Goal: Information Seeking & Learning: Compare options

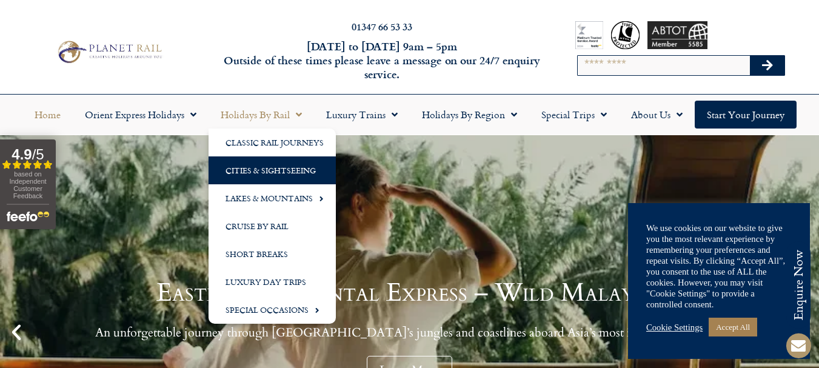
click at [258, 173] on link "Cities & Sightseeing" at bounding box center [272, 170] width 127 height 28
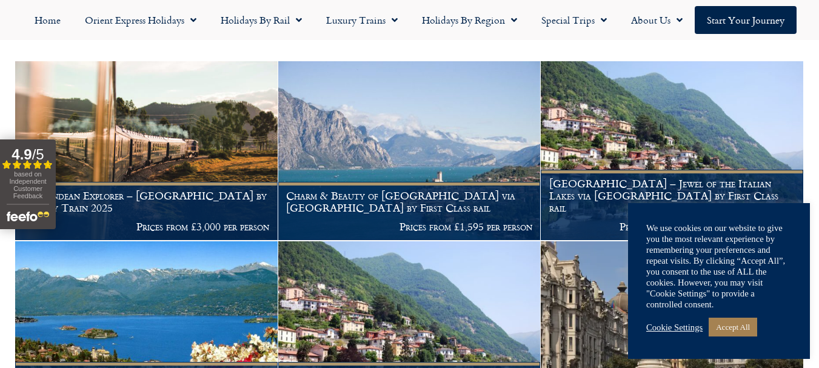
scroll to position [364, 0]
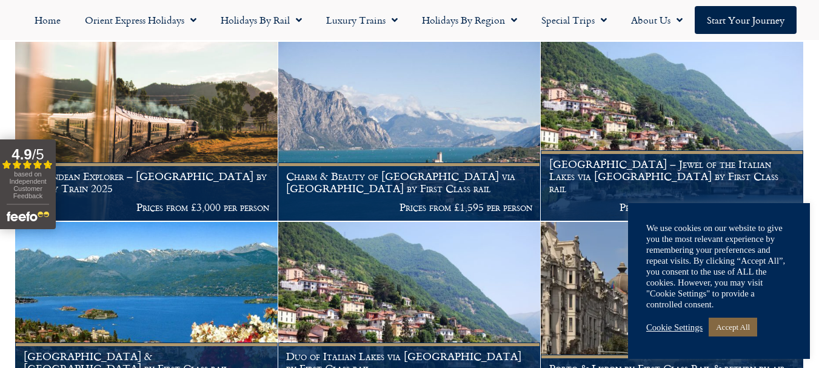
click at [729, 321] on link "Accept All" at bounding box center [733, 327] width 49 height 19
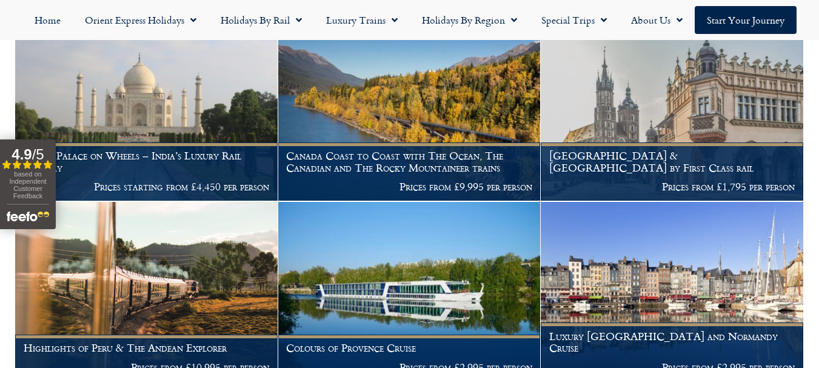
scroll to position [2608, 0]
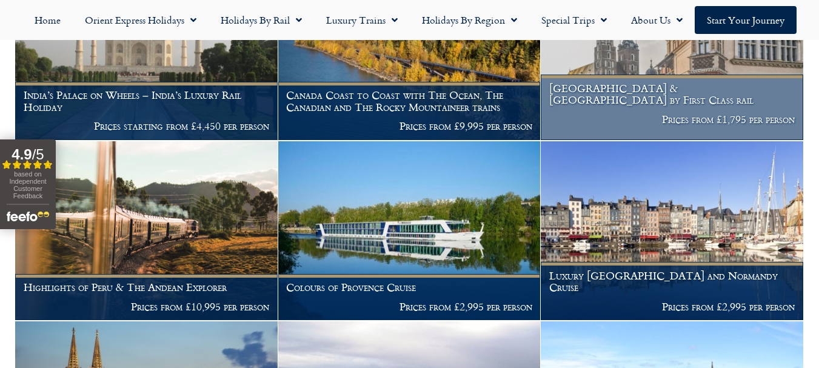
click at [715, 124] on p "Prices from £1,795 per person" at bounding box center [672, 119] width 246 height 12
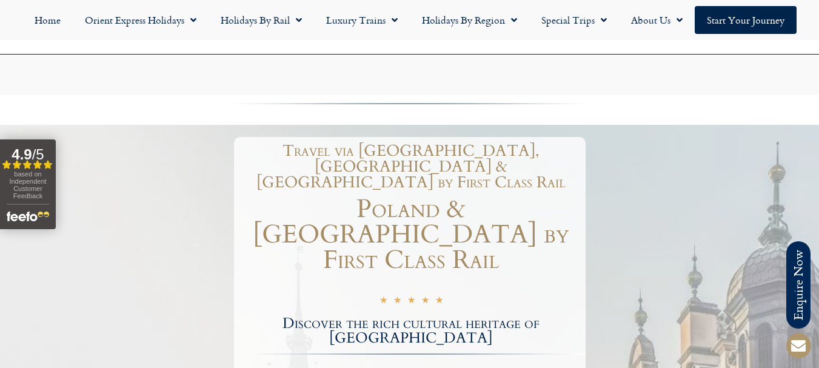
scroll to position [121, 0]
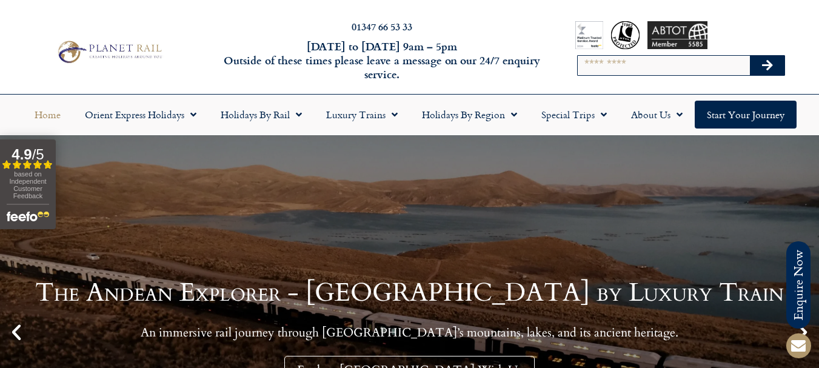
click at [30, 184] on span "based on Independent Customer Feedback" at bounding box center [27, 184] width 37 height 29
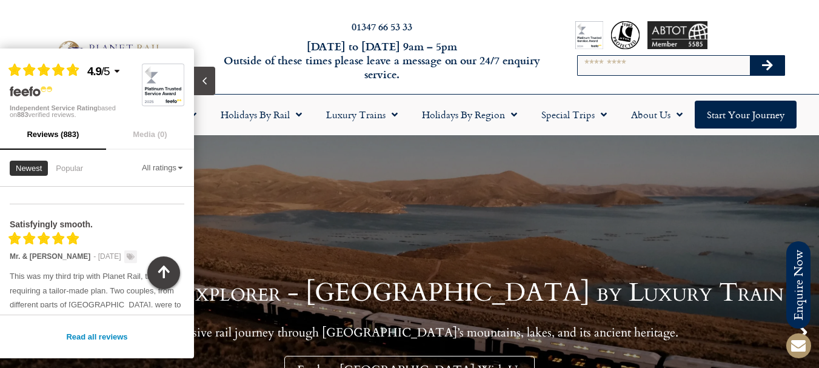
scroll to position [1148, 0]
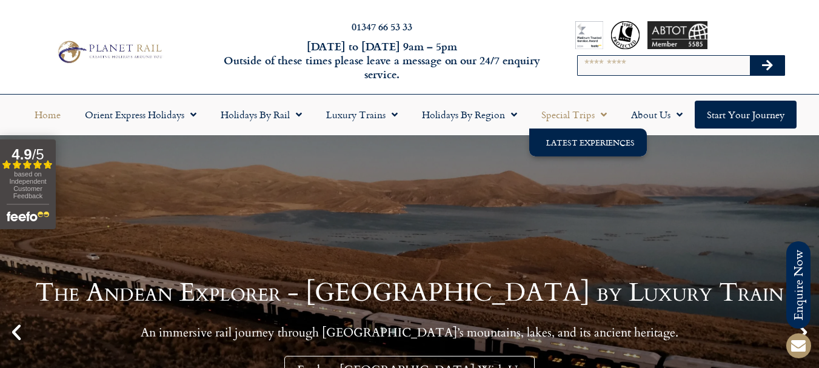
click at [578, 141] on link "Latest Experiences" at bounding box center [588, 143] width 118 height 28
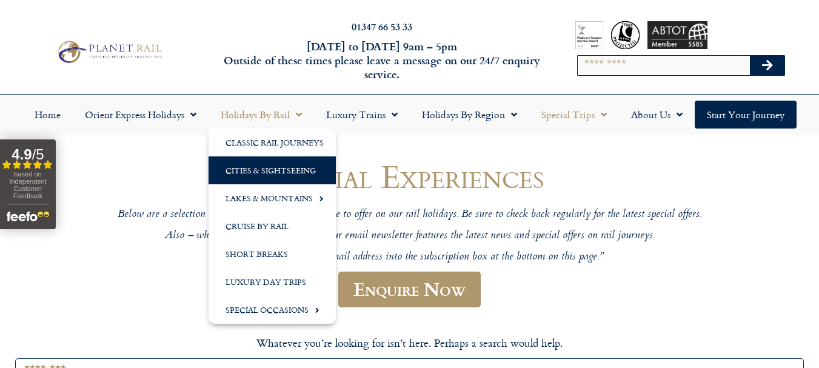
click at [274, 172] on link "Cities & Sightseeing" at bounding box center [272, 170] width 127 height 28
click at [262, 169] on link "Cities & Sightseeing" at bounding box center [272, 170] width 127 height 28
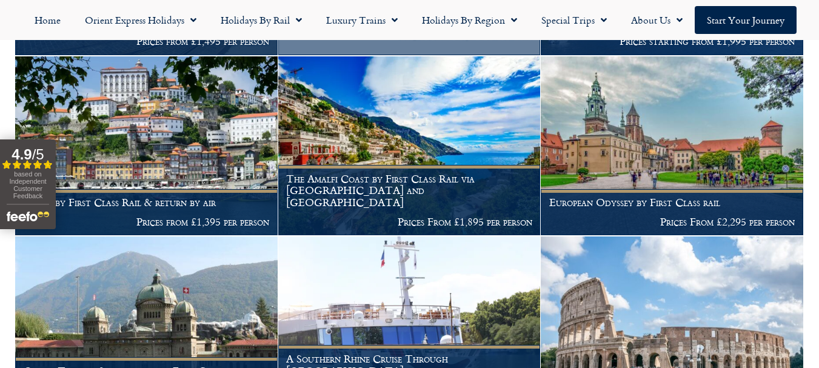
scroll to position [909, 0]
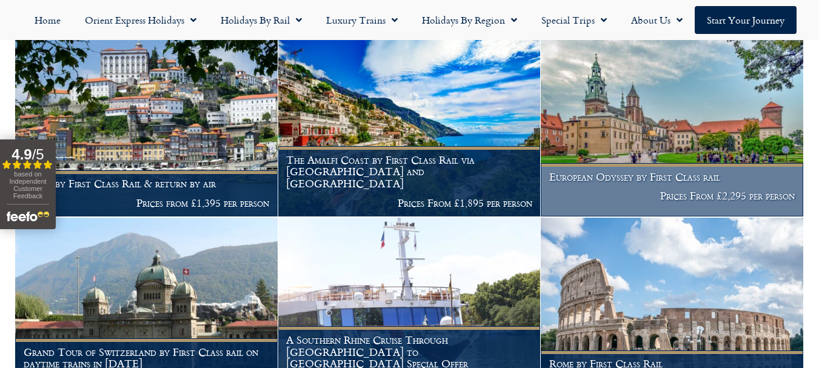
click at [663, 174] on h1 "European Odyssey by First Class rail" at bounding box center [672, 177] width 246 height 12
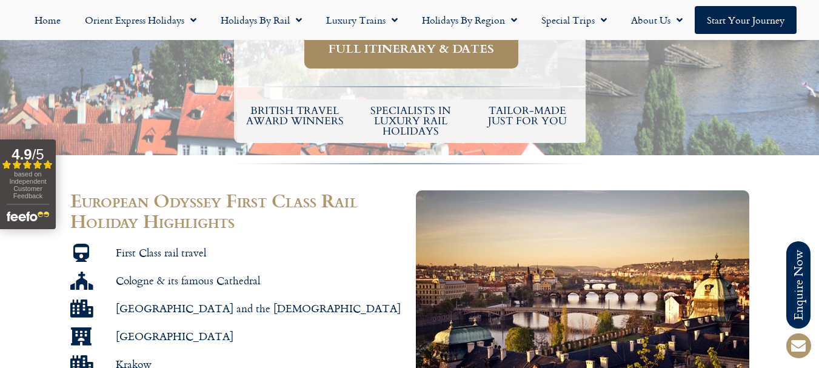
scroll to position [546, 0]
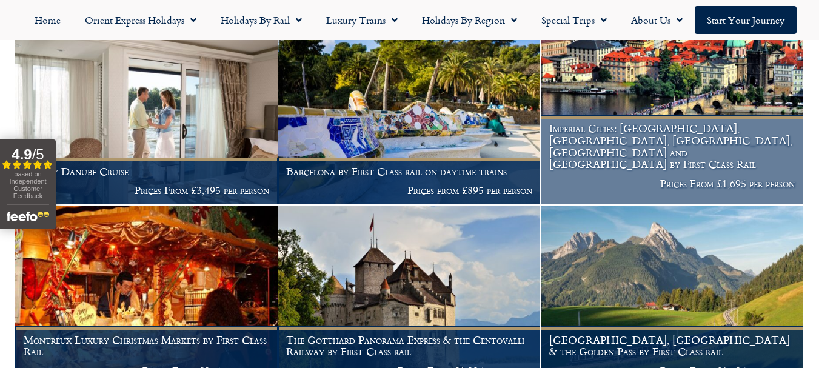
scroll to position [1656, 0]
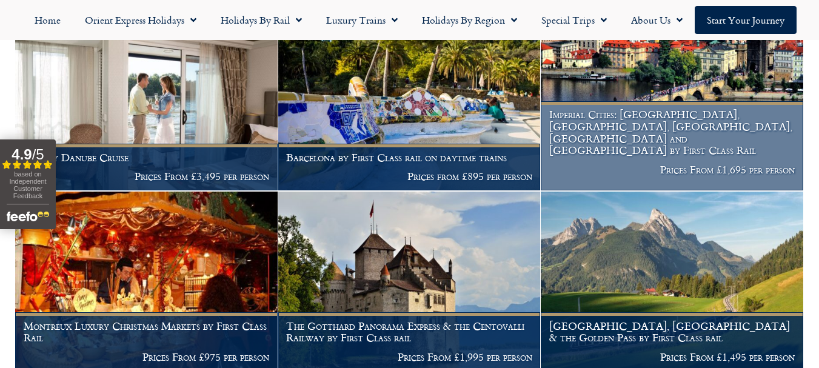
click at [615, 146] on h1 "Imperial Cities: Berlin, Prague, Budapest, Vienna and Nuremberg by First Class …" at bounding box center [672, 133] width 246 height 48
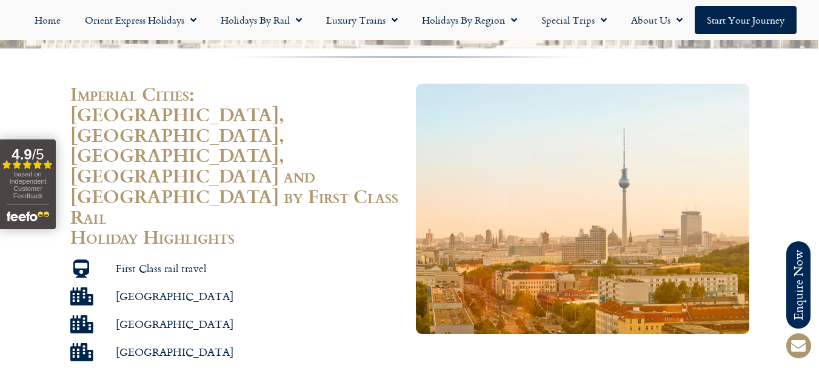
scroll to position [728, 0]
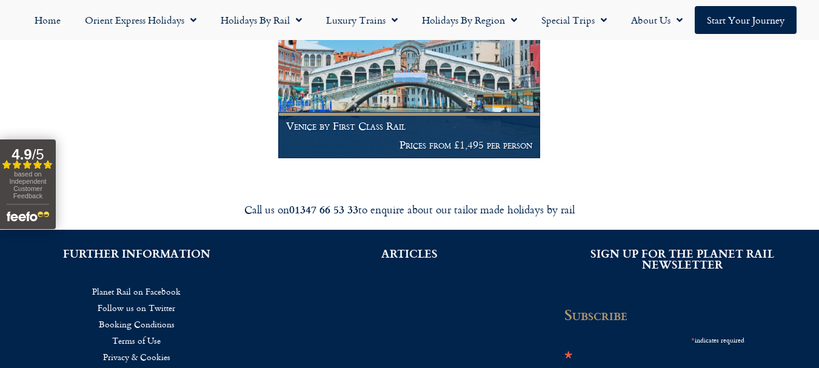
scroll to position [4767, 0]
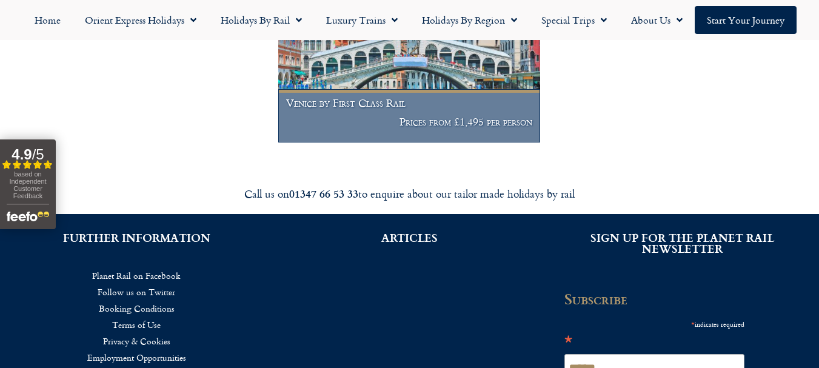
click at [405, 142] on figcaption "Venice by First Class Rail Prices from £1,495 per person" at bounding box center [409, 115] width 263 height 53
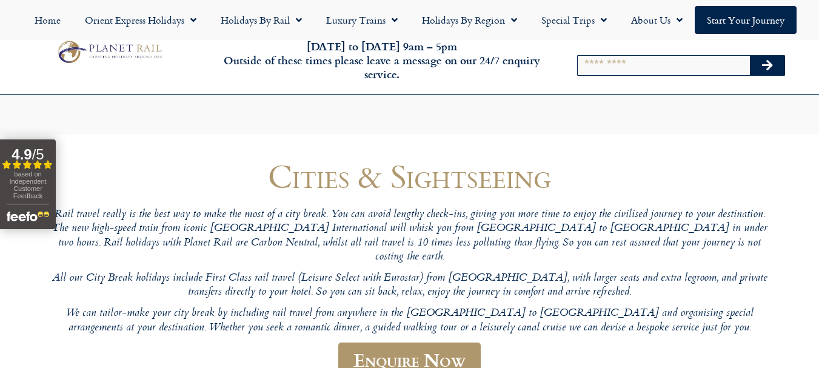
scroll to position [4769, 0]
